Goal: Task Accomplishment & Management: Manage account settings

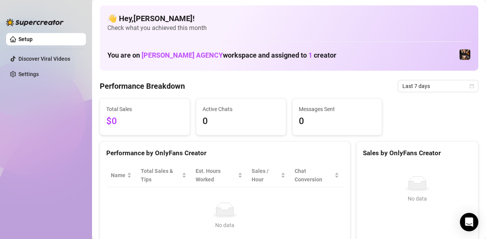
click at [285, 23] on h4 "👋 Hey, [PERSON_NAME] !" at bounding box center [290, 18] width 364 height 11
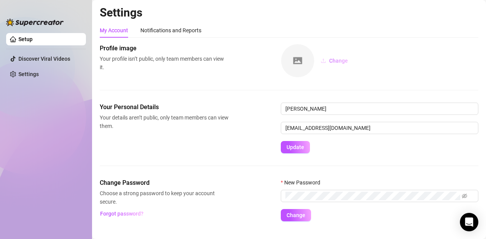
click at [337, 61] on span "Change" at bounding box center [338, 61] width 19 height 6
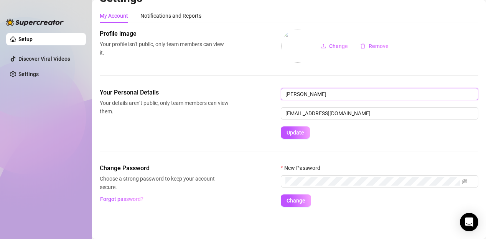
drag, startPoint x: 339, startPoint y: 92, endPoint x: 231, endPoint y: 87, distance: 108.0
click at [235, 87] on div "Profile image Your profile isn’t public, only team members can view it. Change …" at bounding box center [289, 117] width 379 height 177
type input "Demo"
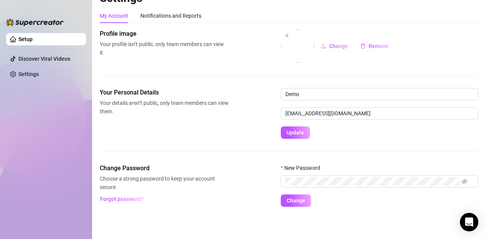
click at [250, 114] on div "Your Personal Details Your details aren’t public, only team members can view th…" at bounding box center [289, 113] width 379 height 51
click at [295, 131] on span "Update" at bounding box center [296, 132] width 18 height 6
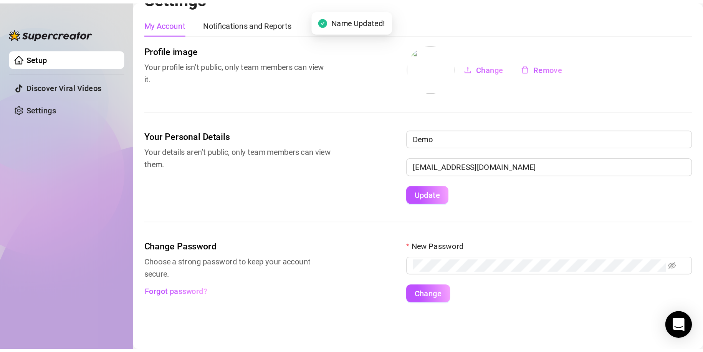
scroll to position [0, 0]
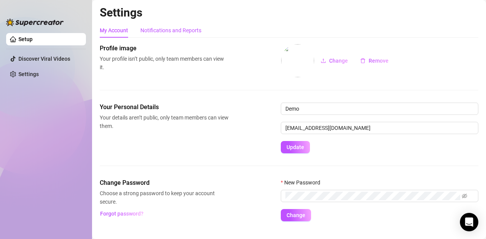
click at [157, 30] on div "Notifications and Reports" at bounding box center [171, 30] width 61 height 8
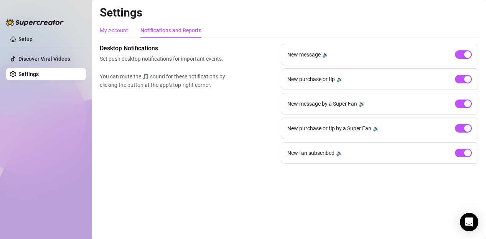
click at [116, 31] on div "My Account" at bounding box center [114, 30] width 28 height 8
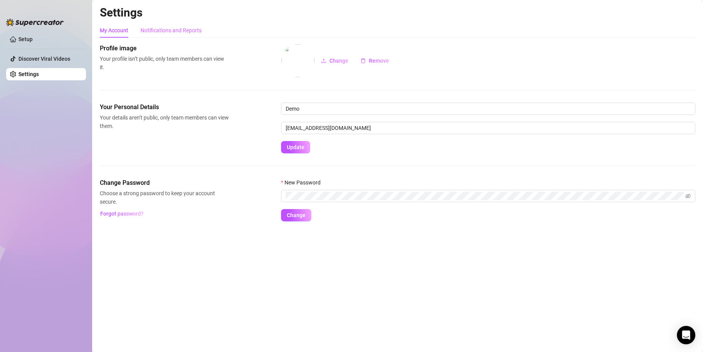
click at [170, 35] on div "Notifications and Reports" at bounding box center [171, 30] width 61 height 15
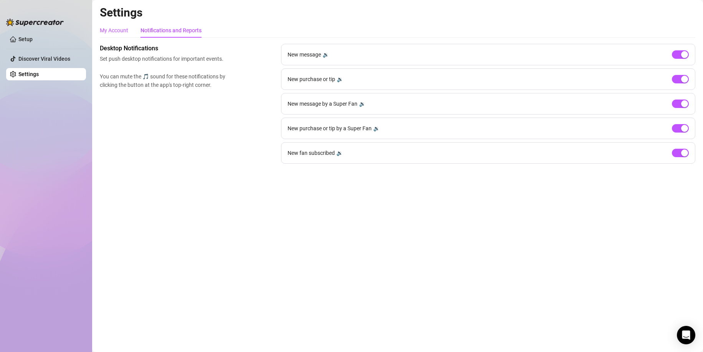
click at [121, 30] on div "My Account" at bounding box center [114, 30] width 28 height 8
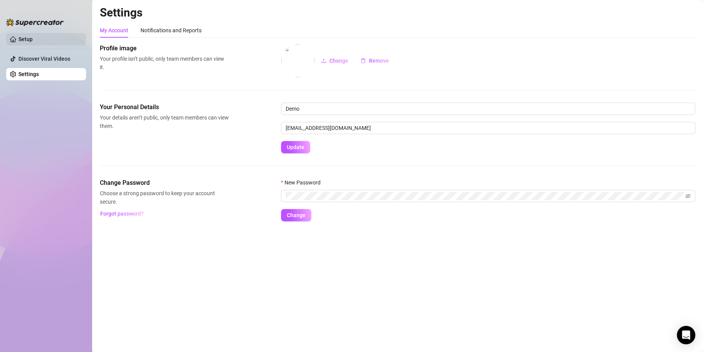
click at [33, 42] on link "Setup" at bounding box center [25, 39] width 14 height 6
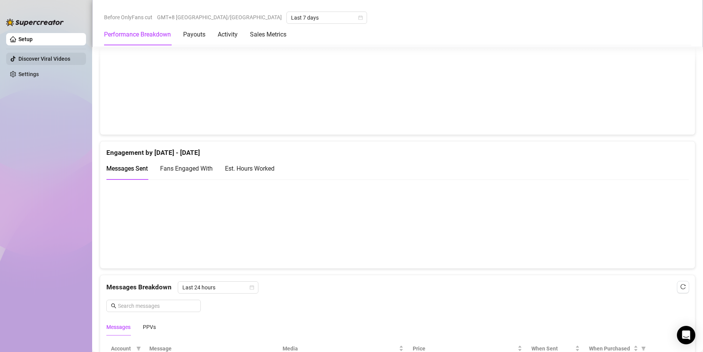
scroll to position [422, 0]
